Goal: Information Seeking & Learning: Learn about a topic

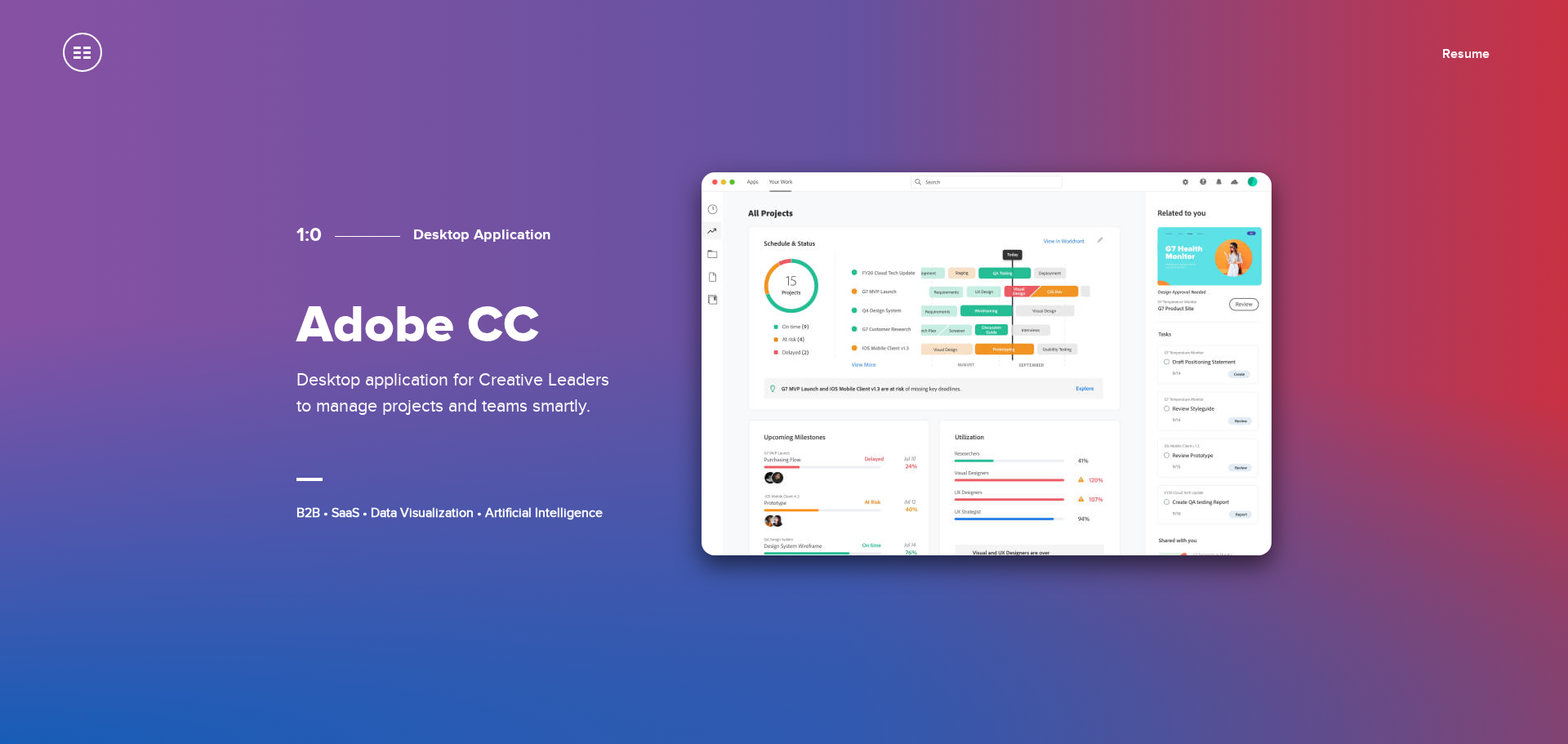
click at [648, 314] on div "1:0 Desktop Application Adobe CC Desktop application for Creative Leaders to ma…" at bounding box center [784, 372] width 980 height 387
click at [502, 435] on div "1:0 Desktop Application Adobe CC Desktop application for Creative Leaders to ma…" at bounding box center [460, 372] width 326 height 298
click at [983, 430] on img at bounding box center [987, 363] width 570 height 383
click at [1048, 309] on img at bounding box center [987, 363] width 570 height 383
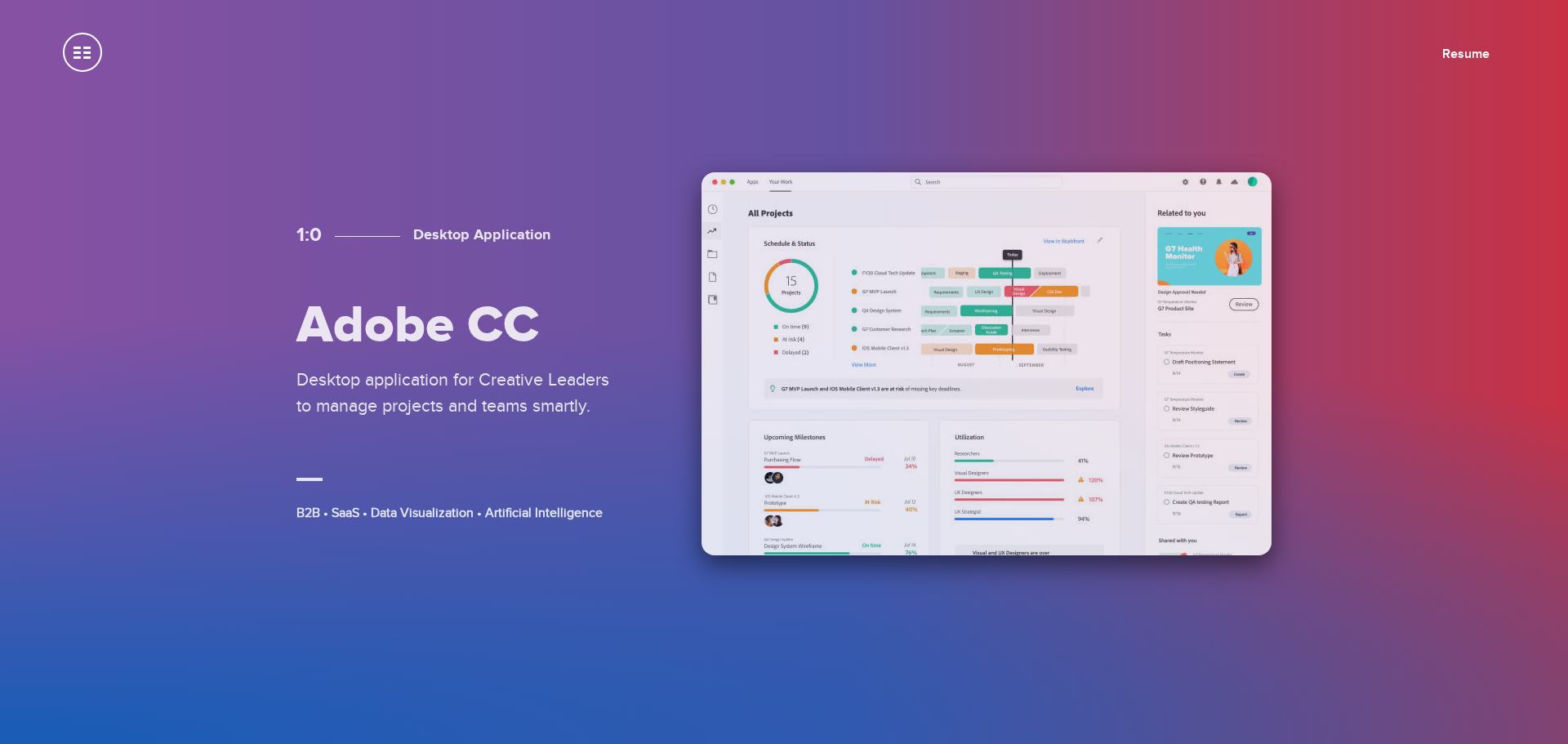
click at [865, 259] on img at bounding box center [987, 363] width 570 height 383
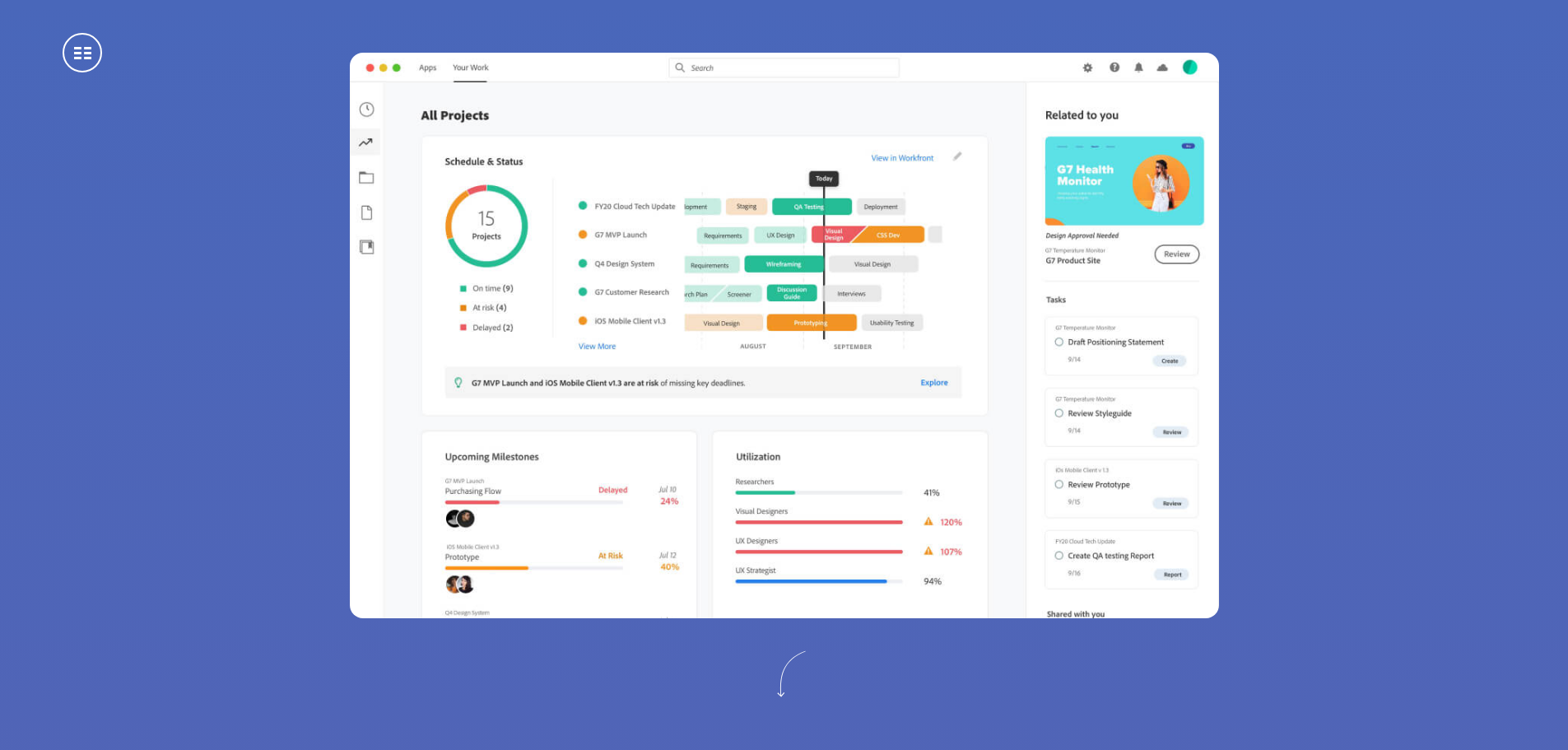
click at [784, 399] on img at bounding box center [784, 335] width 869 height 565
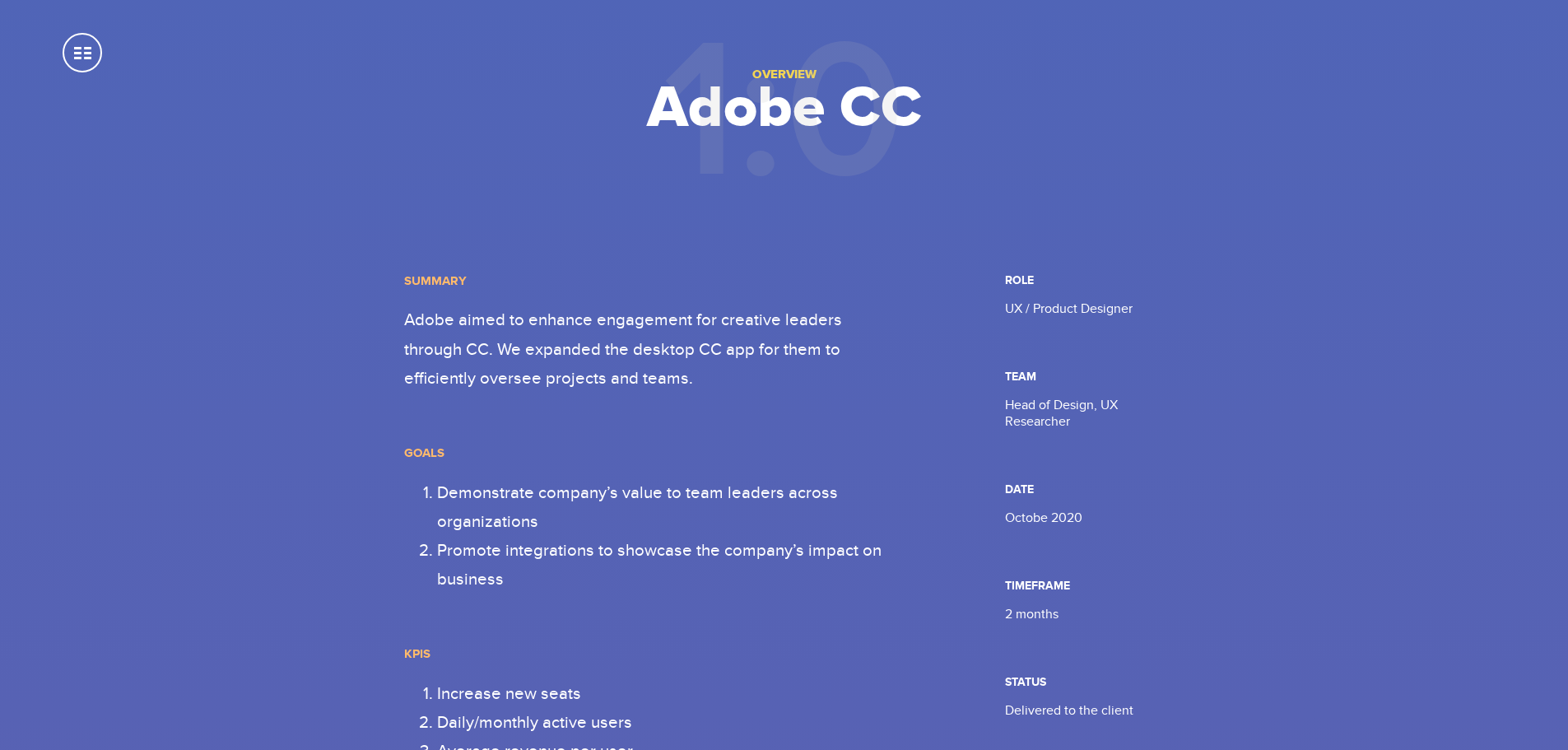
scroll to position [741, 0]
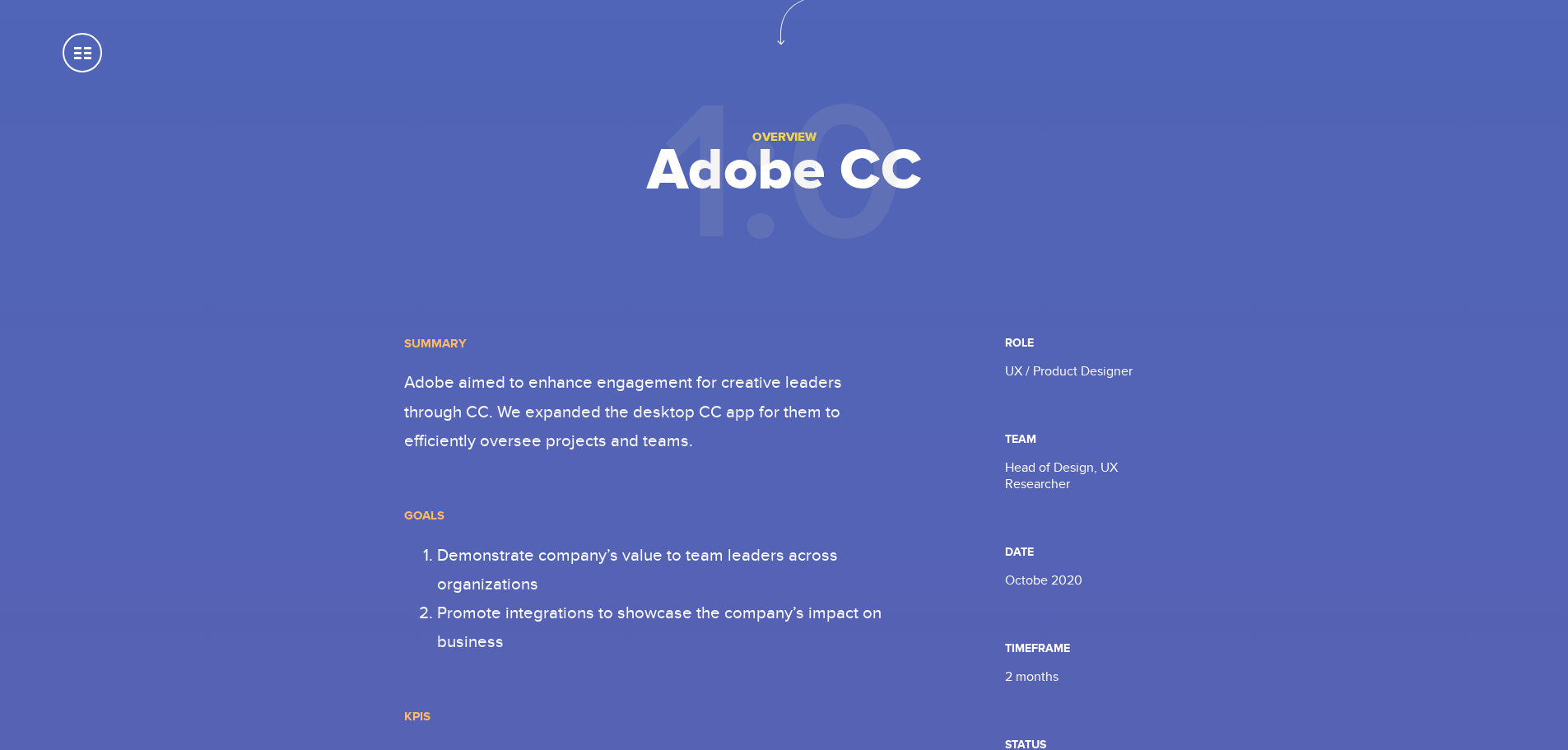
drag, startPoint x: 857, startPoint y: 537, endPoint x: 885, endPoint y: 396, distance: 143.8
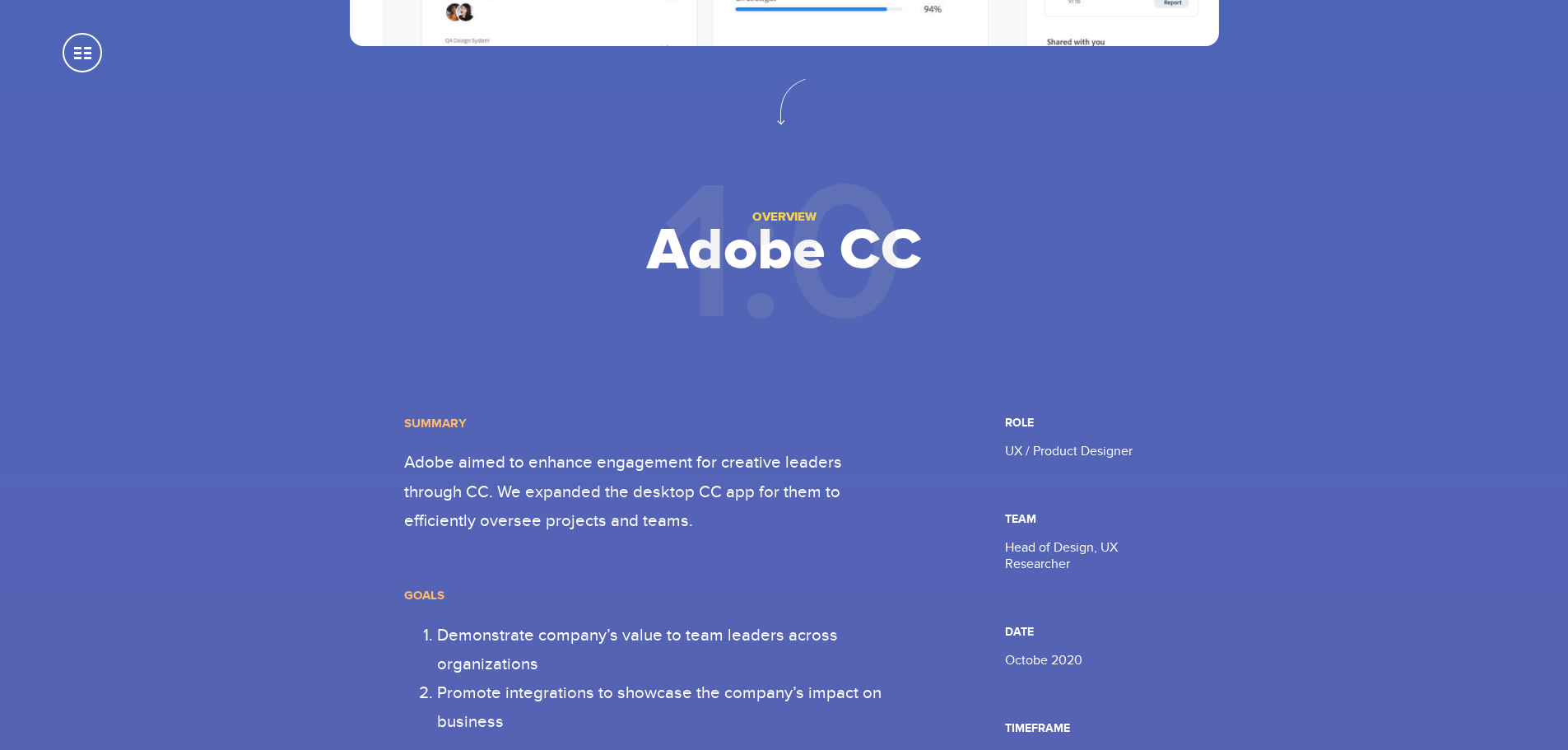
drag, startPoint x: 884, startPoint y: 467, endPoint x: 873, endPoint y: 628, distance: 161.4
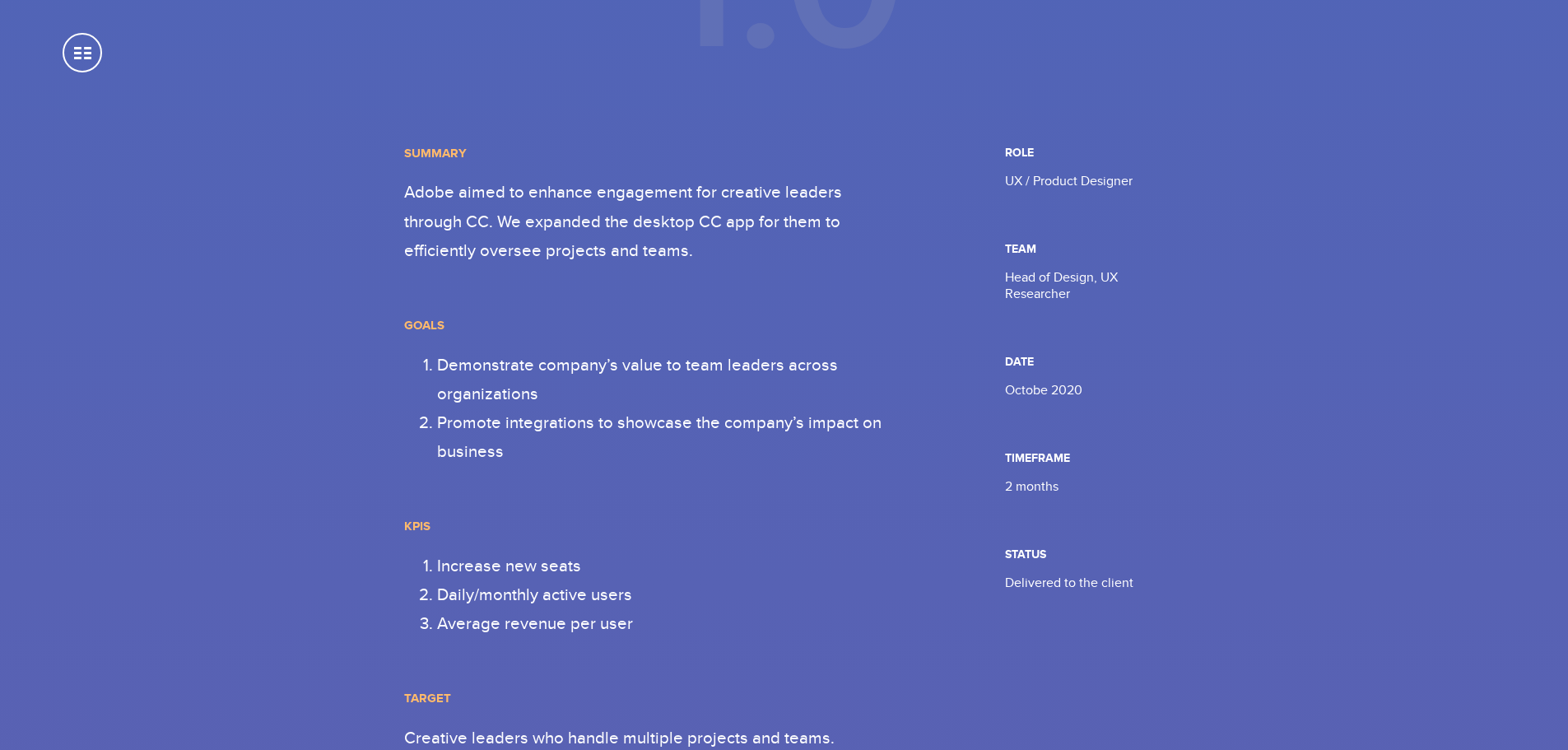
drag, startPoint x: 961, startPoint y: 503, endPoint x: 952, endPoint y: 544, distance: 42.0
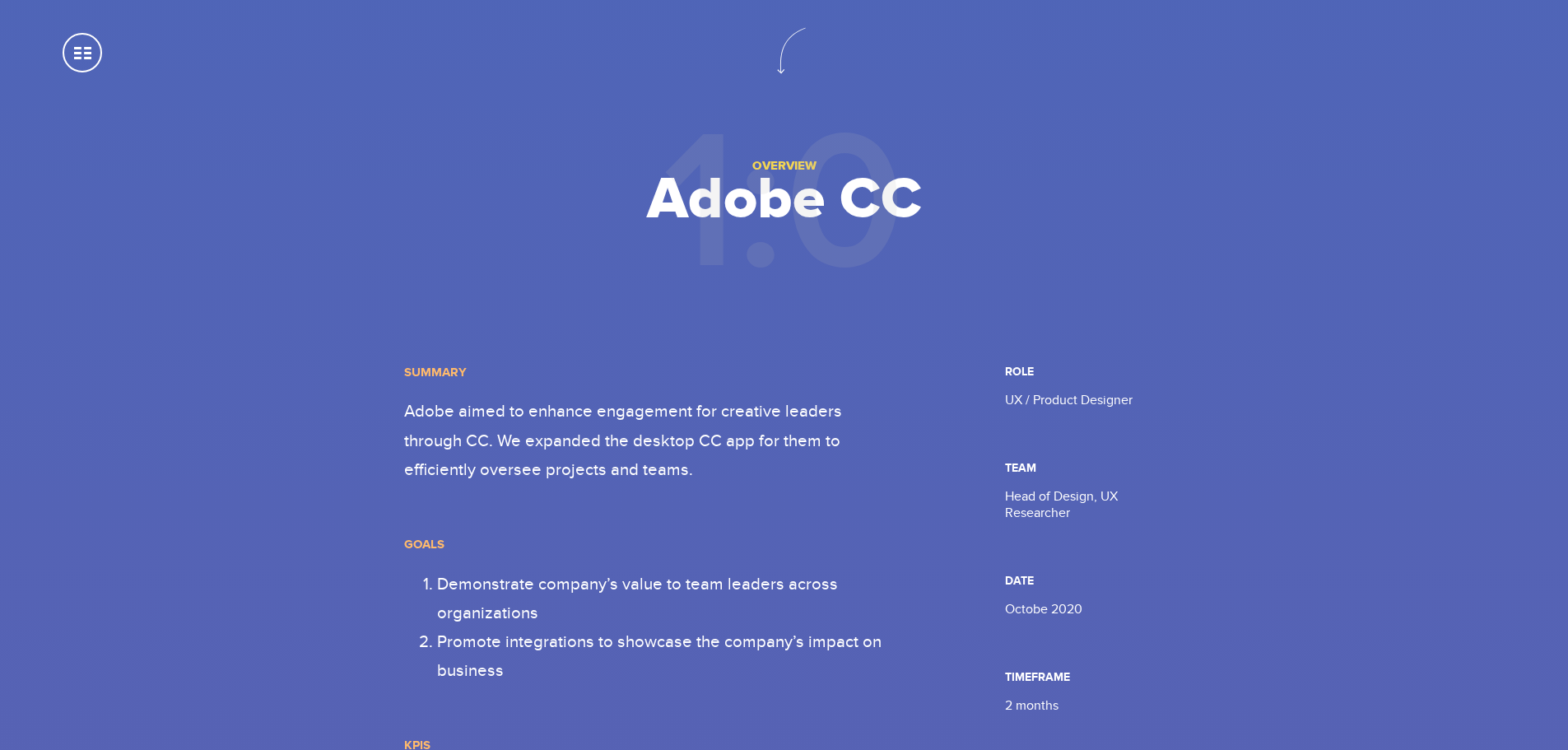
scroll to position [0, 0]
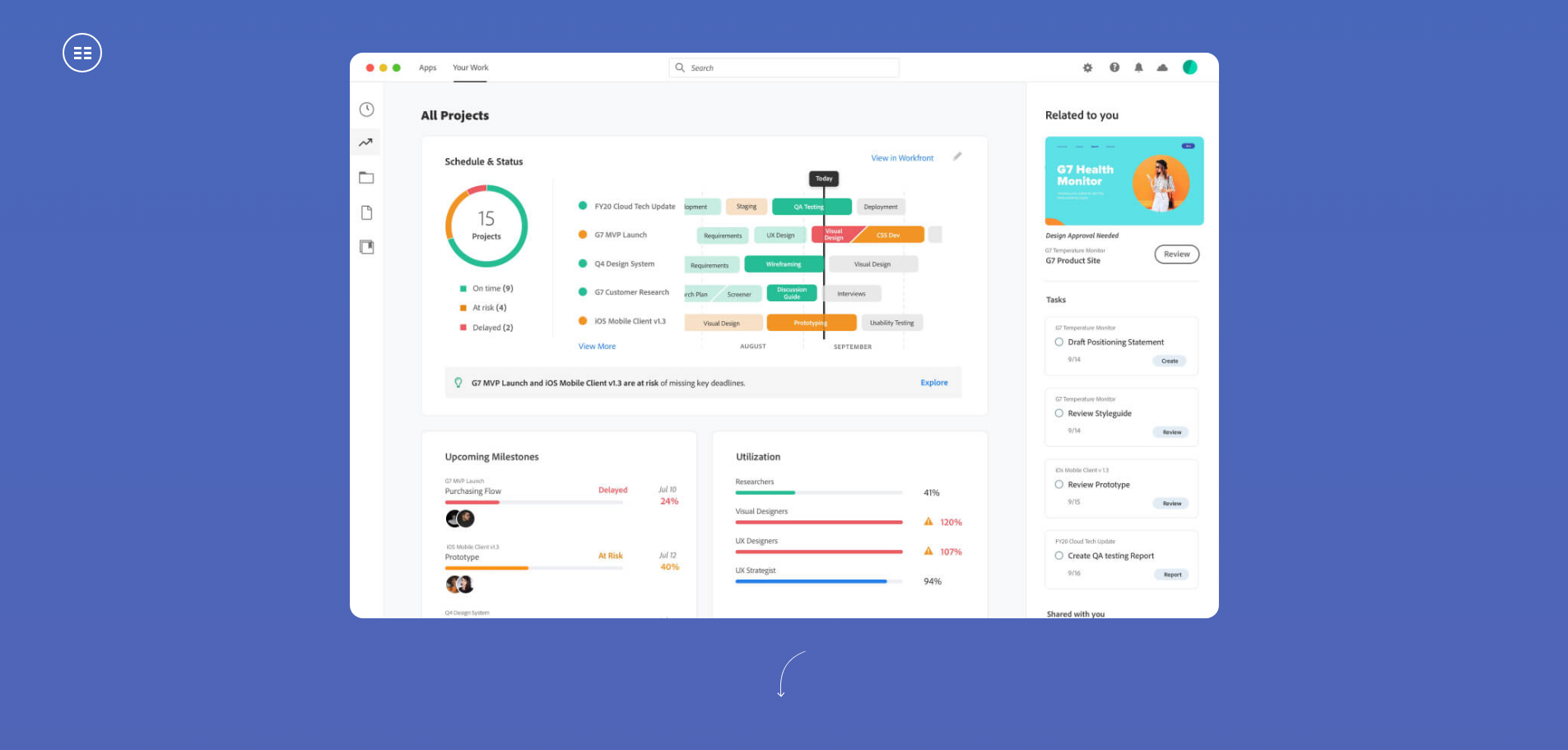
drag, startPoint x: 927, startPoint y: 372, endPoint x: 939, endPoint y: 621, distance: 249.3
drag, startPoint x: 1082, startPoint y: 303, endPoint x: 1143, endPoint y: 124, distance: 189.1
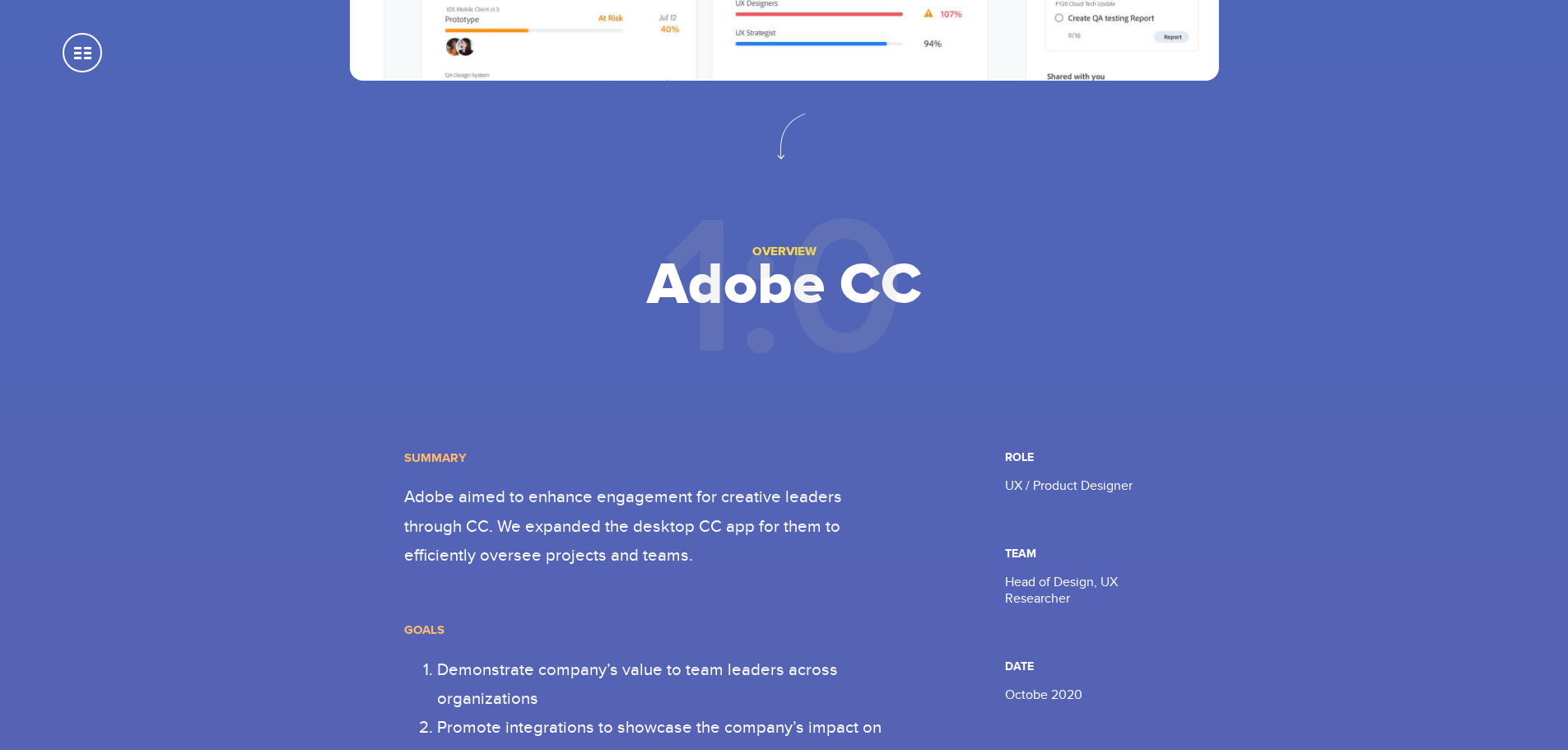
scroll to position [576, 0]
